Goal: Task Accomplishment & Management: Manage account settings

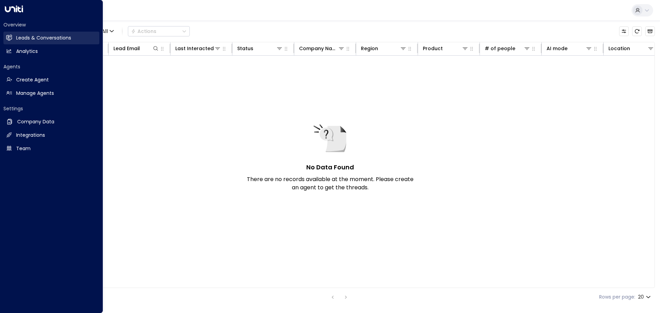
click at [29, 36] on h2 "Leads & Conversations" at bounding box center [43, 37] width 55 height 7
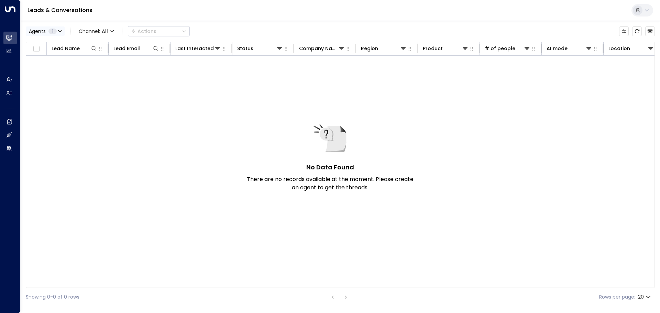
click at [59, 32] on icon "button" at bounding box center [59, 30] width 3 height 1
click at [64, 64] on button "Clear" at bounding box center [66, 61] width 14 height 5
click at [106, 62] on div "Select All Clear Apply" at bounding box center [78, 62] width 96 height 10
click at [121, 65] on button "Apply" at bounding box center [117, 62] width 20 height 10
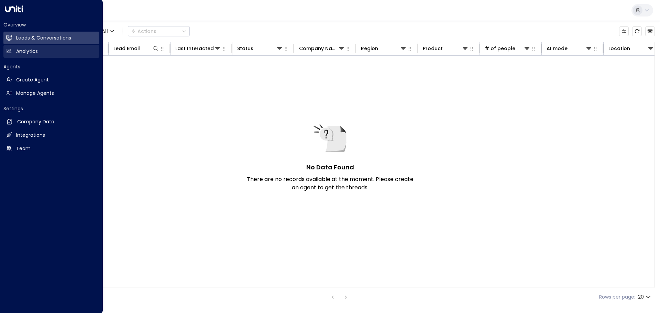
click at [15, 53] on link "Analytics Analytics" at bounding box center [51, 51] width 96 height 13
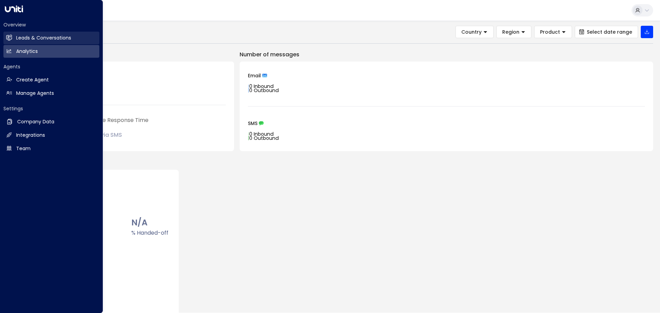
click at [45, 41] on h2 "Leads & Conversations" at bounding box center [43, 37] width 55 height 7
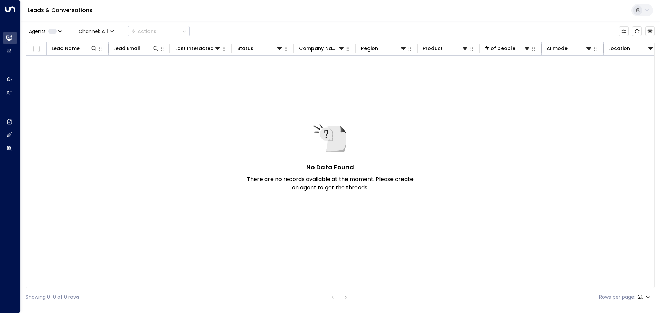
click at [390, 88] on div "No Data Found There are no records available at the moment. Please create an ag…" at bounding box center [407, 164] width 763 height 217
click at [59, 32] on icon "button" at bounding box center [60, 31] width 4 height 4
click at [171, 84] on div at bounding box center [330, 156] width 660 height 313
click at [102, 33] on span "All" at bounding box center [105, 31] width 6 height 5
click at [181, 96] on div at bounding box center [330, 156] width 660 height 313
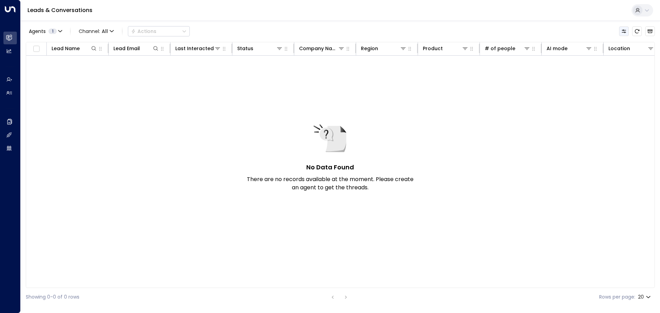
click at [626, 31] on icon "Customize" at bounding box center [623, 31] width 5 height 5
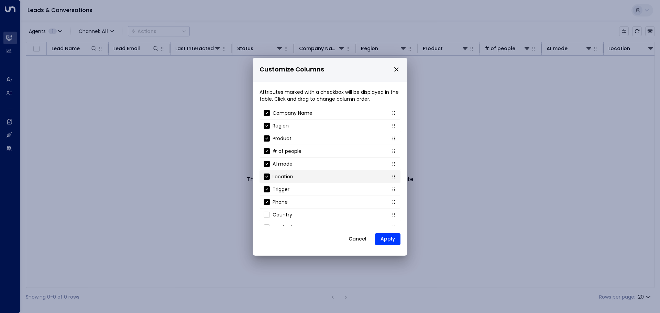
scroll to position [61, 0]
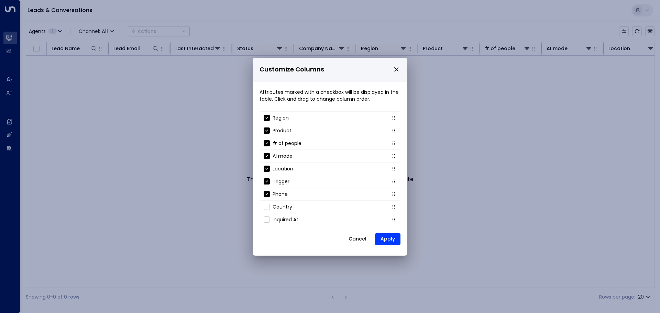
click at [395, 73] on p "Customize Columns" at bounding box center [329, 69] width 141 height 13
click at [392, 70] on p "Customize Columns" at bounding box center [329, 69] width 141 height 13
click at [397, 67] on icon "close" at bounding box center [396, 69] width 6 height 6
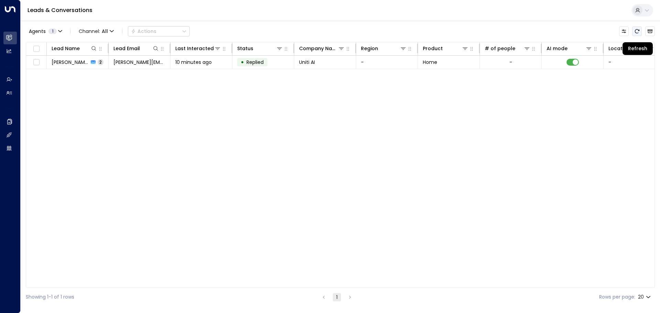
click at [634, 31] on icon "Refresh" at bounding box center [636, 31] width 5 height 5
click at [649, 33] on icon "Archived Leads" at bounding box center [650, 32] width 5 height 4
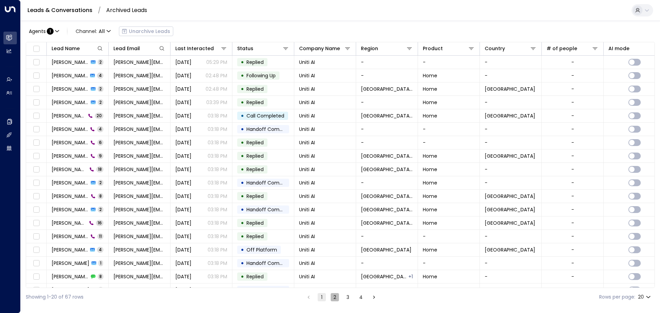
click at [335, 298] on button "2" at bounding box center [335, 297] width 8 height 8
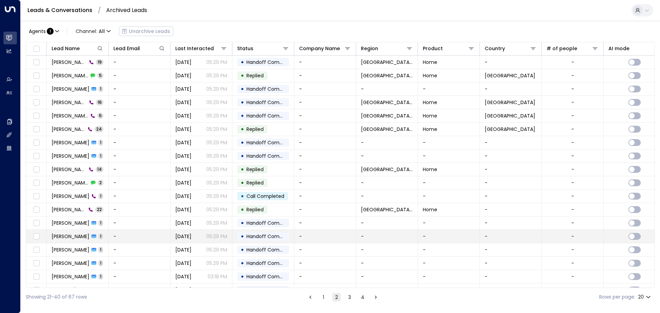
scroll to position [38, 0]
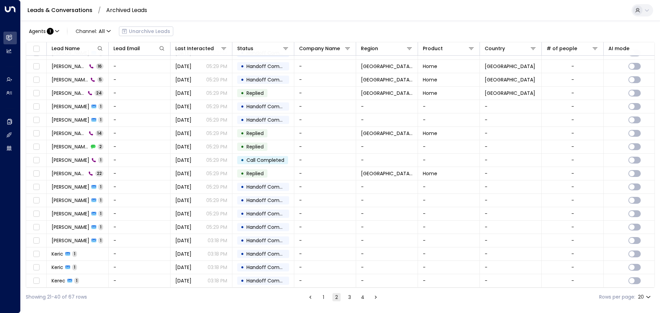
drag, startPoint x: 350, startPoint y: 296, endPoint x: 344, endPoint y: 292, distance: 7.4
click at [350, 296] on button "3" at bounding box center [349, 297] width 8 height 8
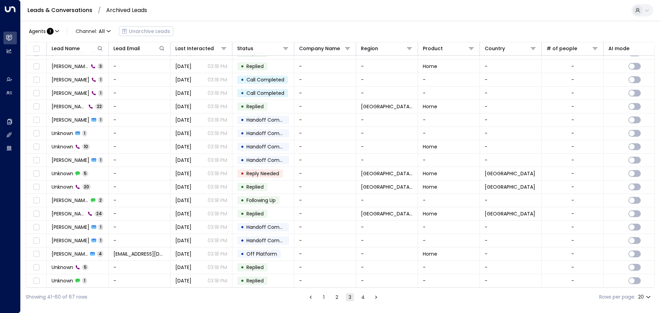
scroll to position [38, 0]
click at [326, 299] on button "1" at bounding box center [324, 297] width 8 height 8
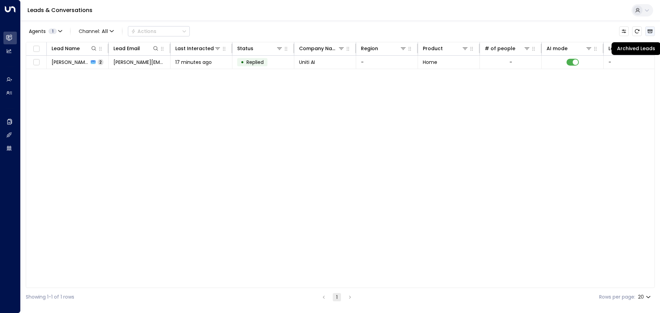
click at [647, 33] on button "Archived Leads" at bounding box center [650, 31] width 10 height 10
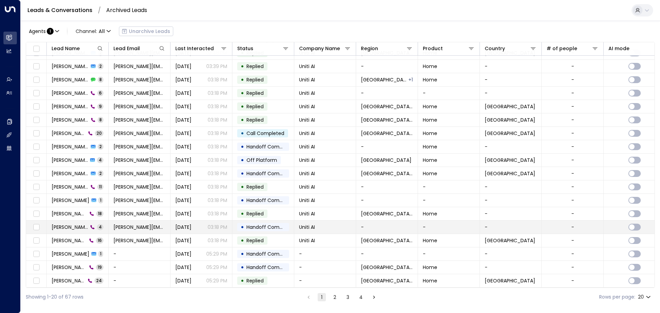
scroll to position [38, 0]
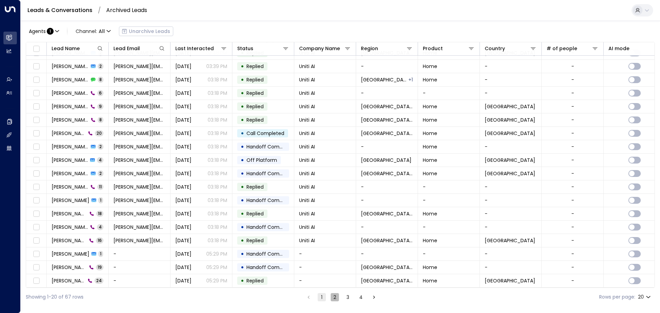
click at [336, 296] on button "2" at bounding box center [335, 297] width 8 height 8
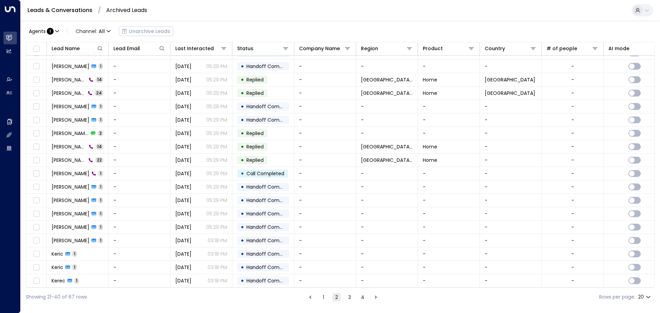
scroll to position [38, 0]
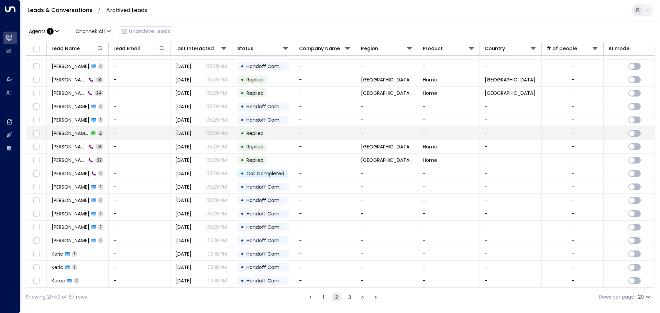
click at [101, 131] on td "Owen Hunt 2" at bounding box center [78, 133] width 62 height 13
